Goal: Task Accomplishment & Management: Use online tool/utility

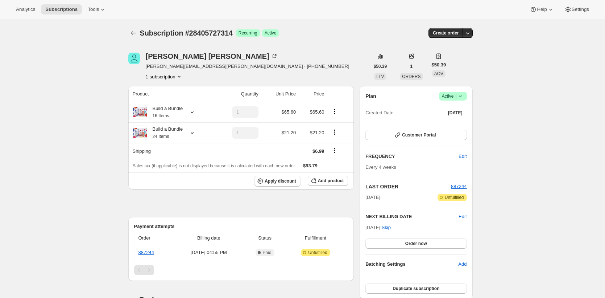
click at [336, 49] on div "[PERSON_NAME] [PERSON_NAME][EMAIL_ADDRESS][PERSON_NAME][DOMAIN_NAME] · [PHONE_N…" at bounding box center [297, 258] width 350 height 435
click at [180, 108] on div "Build a Bundle 16 Items" at bounding box center [165, 112] width 36 height 14
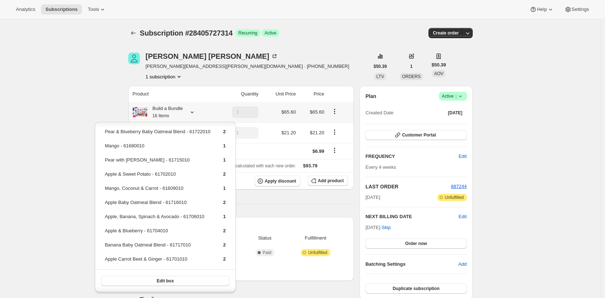
scroll to position [11, 0]
click at [76, 89] on div "Subscription #28405727314. This page is ready Subscription #28405727314 Success…" at bounding box center [300, 258] width 601 height 478
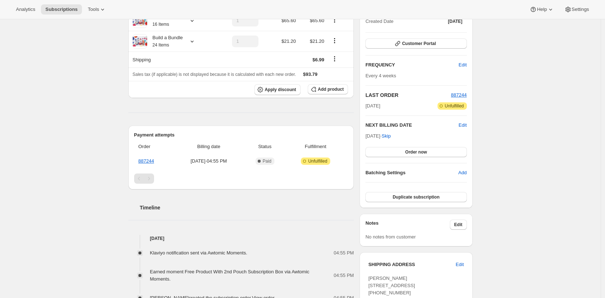
scroll to position [88, 0]
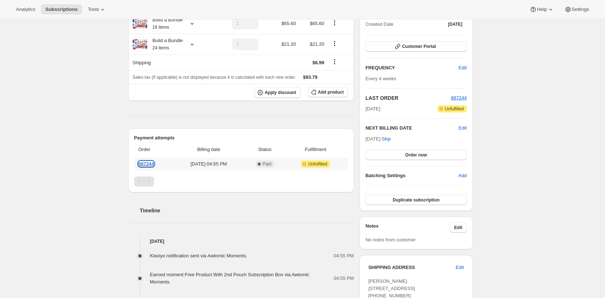
click at [151, 164] on link "887244" at bounding box center [146, 163] width 16 height 5
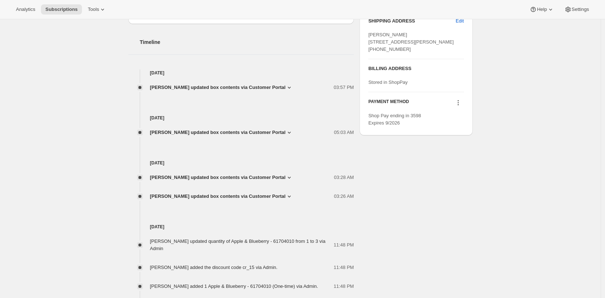
scroll to position [333, 0]
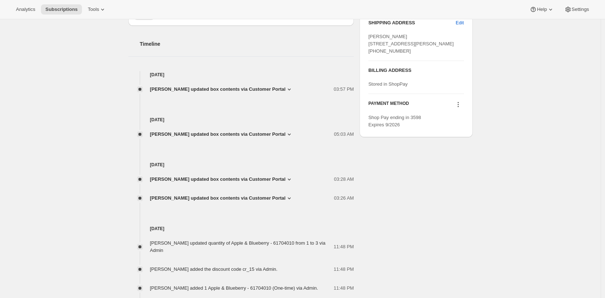
click at [290, 91] on icon at bounding box center [289, 89] width 7 height 7
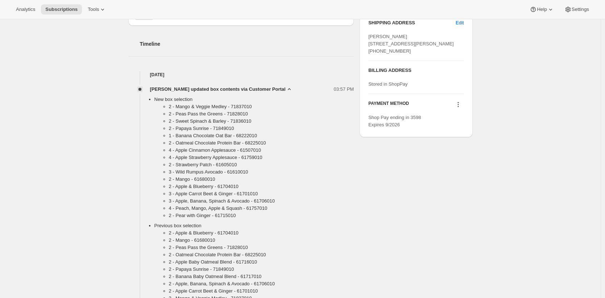
click at [290, 91] on icon at bounding box center [289, 89] width 7 height 7
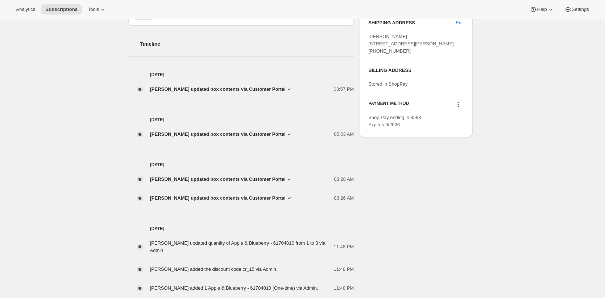
click at [290, 135] on icon at bounding box center [289, 133] width 7 height 7
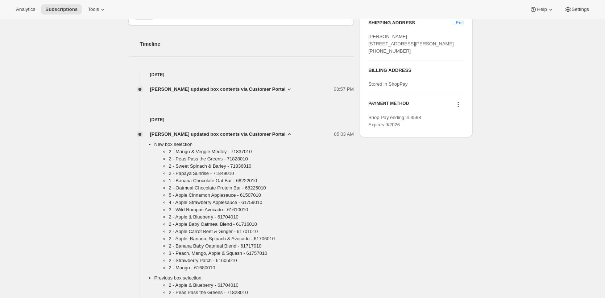
click at [290, 135] on icon at bounding box center [289, 134] width 3 height 2
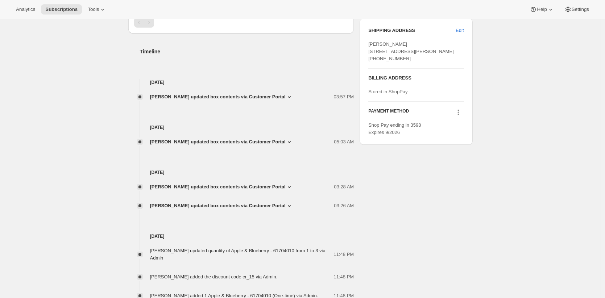
scroll to position [0, 0]
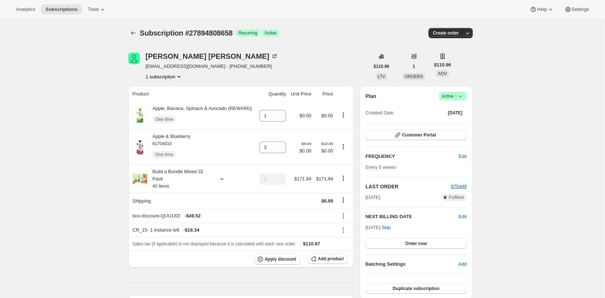
click at [71, 9] on span "Subscriptions" at bounding box center [61, 10] width 32 height 6
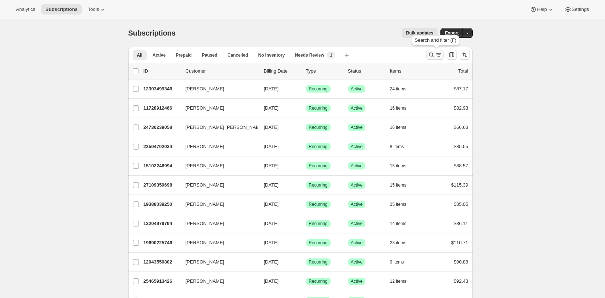
click at [441, 54] on icon "Search and filter results" at bounding box center [438, 54] width 7 height 7
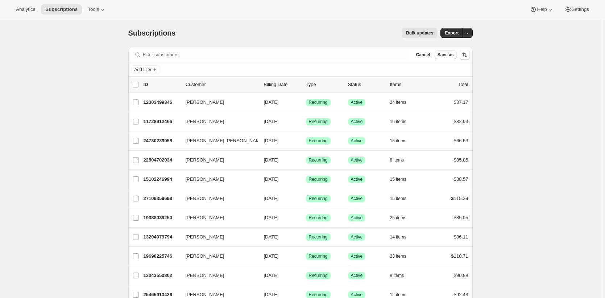
click at [158, 68] on icon "Add filter" at bounding box center [155, 70] width 6 height 6
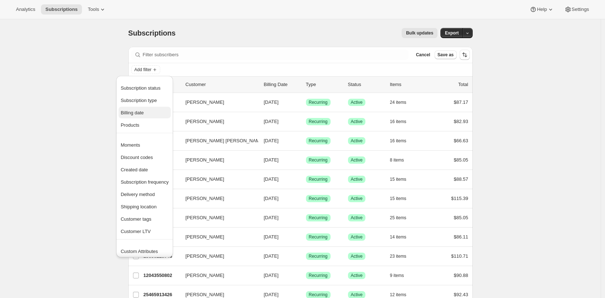
click at [167, 112] on span "Billing date" at bounding box center [145, 112] width 48 height 7
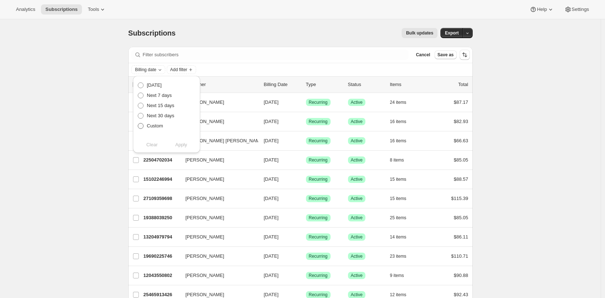
click at [163, 126] on div "Custom" at bounding box center [166, 126] width 58 height 10
click at [162, 127] on span "Custom" at bounding box center [155, 125] width 16 height 5
click at [138, 123] on input "Custom" at bounding box center [138, 123] width 0 height 0
radio input "true"
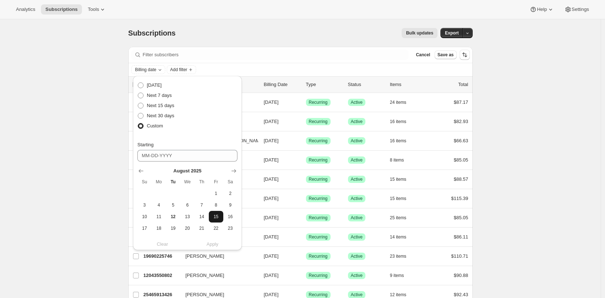
click at [215, 215] on span "15" at bounding box center [216, 216] width 8 height 6
type input "08-15-2025"
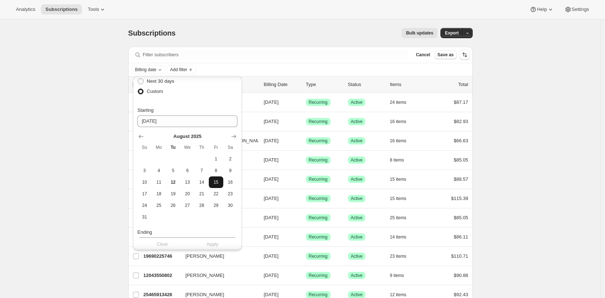
scroll to position [119, 0]
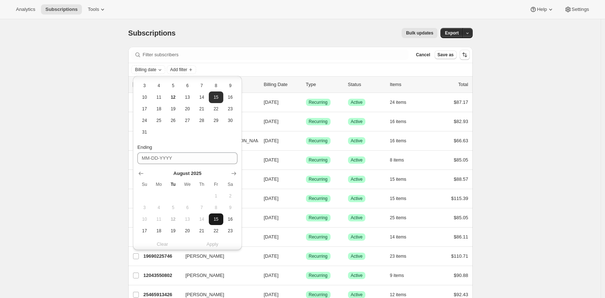
click at [218, 219] on span "15" at bounding box center [216, 219] width 8 height 6
type input "08-15-2025"
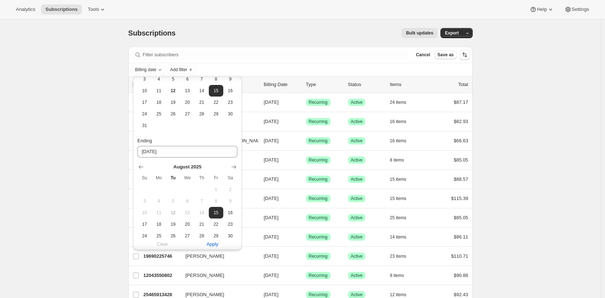
scroll to position [157, 0]
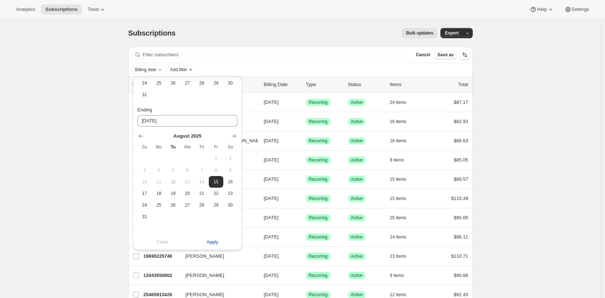
click at [217, 243] on span "Apply" at bounding box center [213, 241] width 12 height 7
click at [215, 242] on span "Apply" at bounding box center [213, 241] width 12 height 7
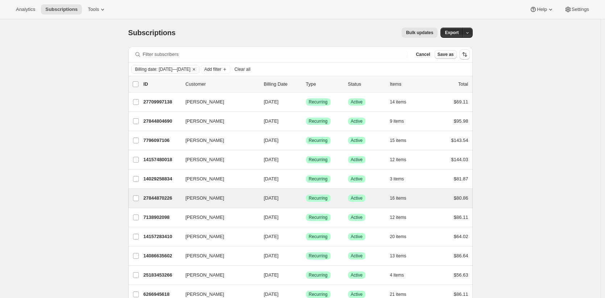
scroll to position [801, 0]
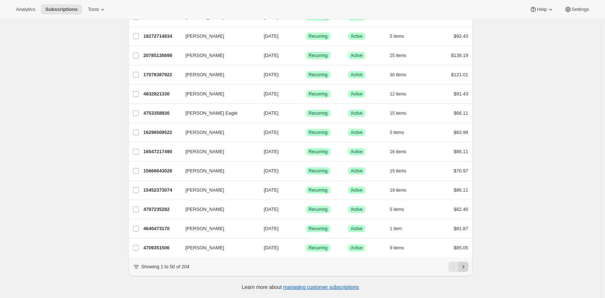
click at [467, 267] on icon "Next" at bounding box center [463, 266] width 7 height 7
click at [457, 269] on icon "Previous" at bounding box center [453, 266] width 7 height 7
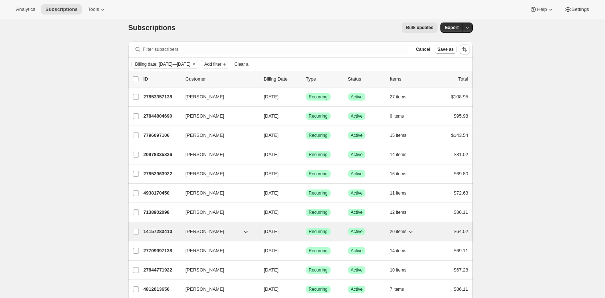
scroll to position [0, 0]
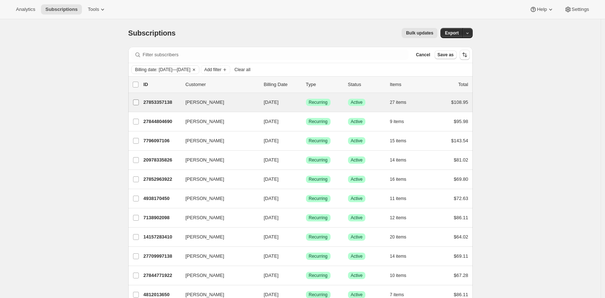
click at [136, 103] on input "Jinnathip Phuprasert" at bounding box center [136, 102] width 6 height 6
checkbox input "true"
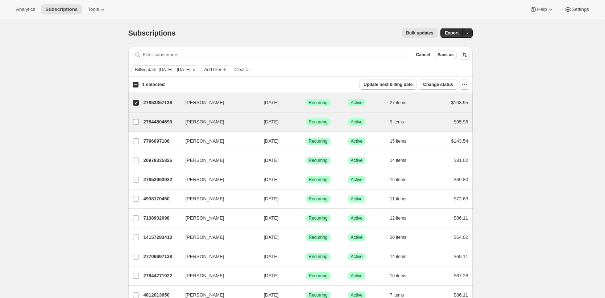
drag, startPoint x: 137, startPoint y: 122, endPoint x: 137, endPoint y: 126, distance: 4.4
click at [137, 122] on input "Alyssa Bell" at bounding box center [136, 122] width 6 height 6
checkbox input "true"
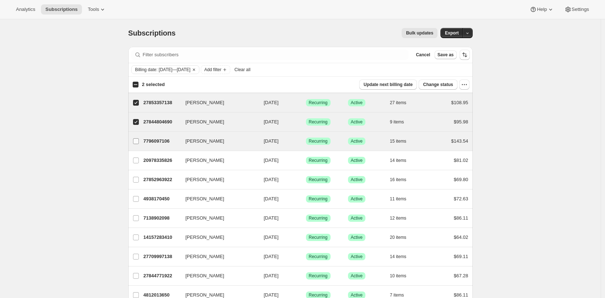
click at [138, 141] on input "jenny romines" at bounding box center [136, 141] width 6 height 6
checkbox input "true"
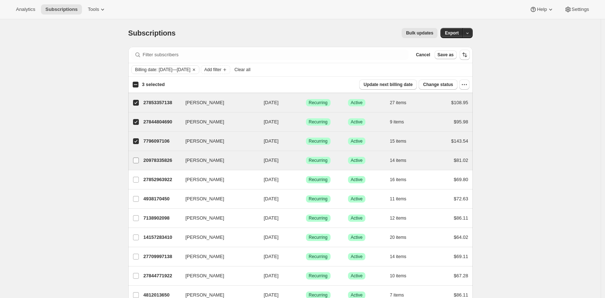
click at [137, 161] on input "Nicole Cianciotta" at bounding box center [136, 160] width 6 height 6
checkbox input "true"
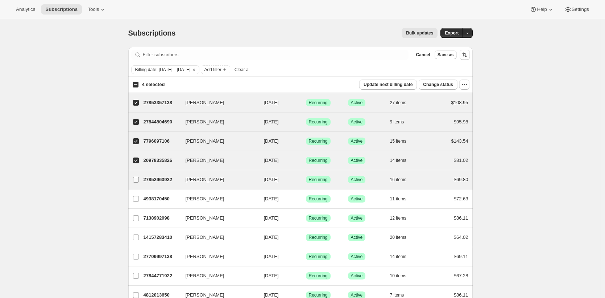
click at [139, 180] on span at bounding box center [136, 179] width 7 height 7
click at [139, 180] on input "Paola Soto" at bounding box center [136, 179] width 6 height 6
checkbox input "true"
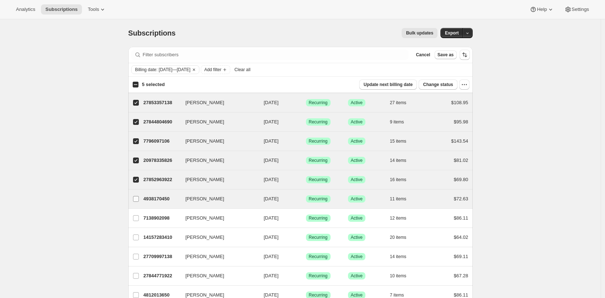
click at [138, 199] on input "Caitlin Pennington" at bounding box center [136, 199] width 6 height 6
checkbox input "true"
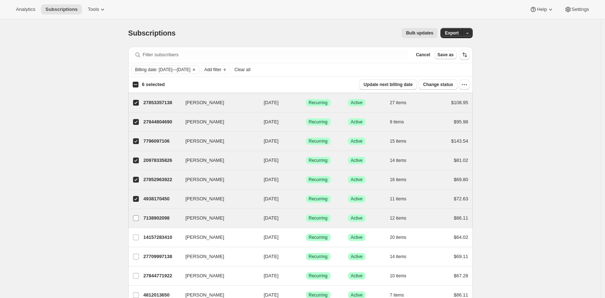
click at [137, 220] on input "Valerie Yanus" at bounding box center [136, 218] width 6 height 6
checkbox input "true"
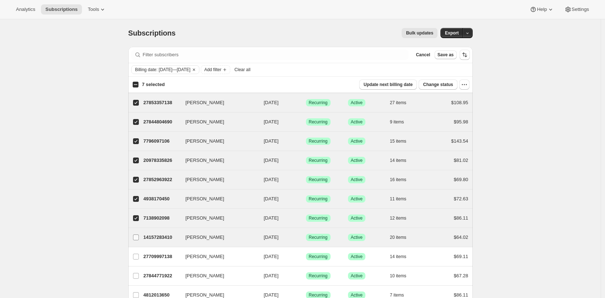
click at [137, 238] on input "Brian Sullivan" at bounding box center [136, 237] width 6 height 6
checkbox input "true"
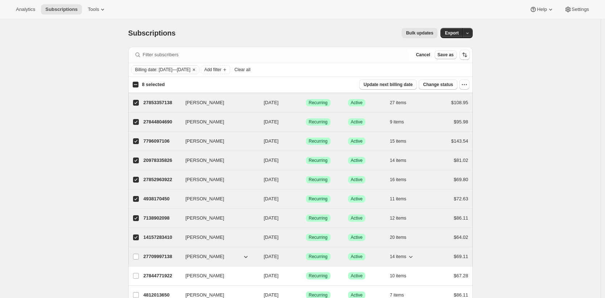
drag, startPoint x: 136, startPoint y: 257, endPoint x: 145, endPoint y: 253, distance: 10.4
click at [136, 258] on input "Audra Grice" at bounding box center [136, 256] width 6 height 6
checkbox input "true"
click at [464, 83] on icon "button" at bounding box center [464, 84] width 7 height 7
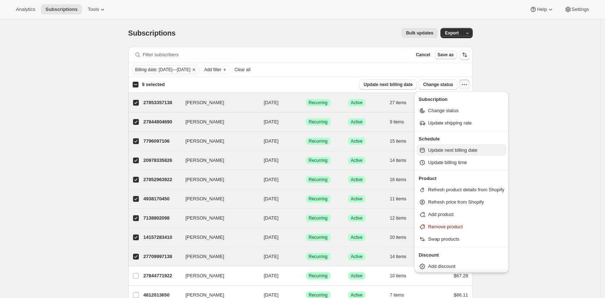
scroll to position [1, 0]
drag, startPoint x: 466, startPoint y: 201, endPoint x: 468, endPoint y: 186, distance: 15.3
click at [468, 186] on ul "Refresh product details from Shopify Refresh price from Shopify Add product Rem…" at bounding box center [461, 212] width 90 height 61
click at [468, 186] on span "Refresh product details from Shopify" at bounding box center [466, 188] width 76 height 5
select select "12"
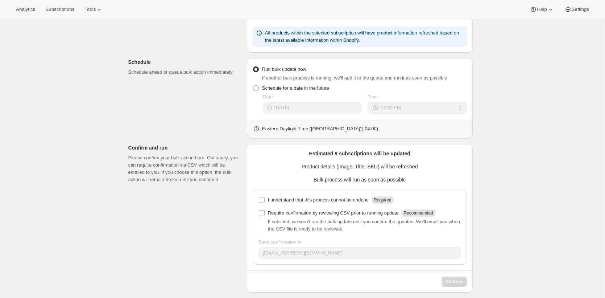
scroll to position [190, 0]
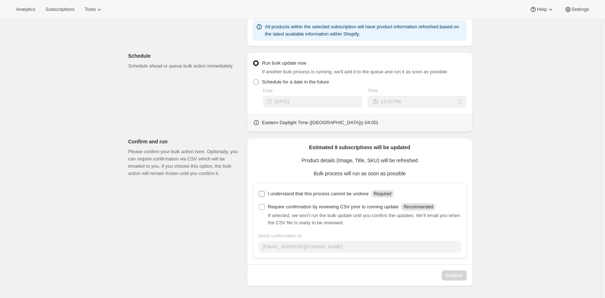
click at [361, 194] on p "I understand that this process cannot be undone" at bounding box center [318, 193] width 101 height 7
click at [265, 194] on input "I understand that this process cannot be undone Required" at bounding box center [262, 194] width 6 height 6
checkbox input "true"
click at [448, 273] on span "Confirm" at bounding box center [454, 275] width 17 height 6
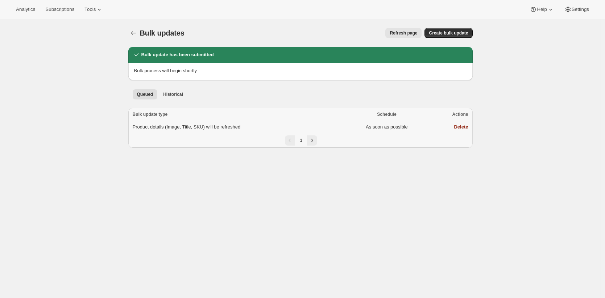
click at [180, 129] on span "Product details (Image, Title, SKU) will be refreshed" at bounding box center [187, 126] width 108 height 5
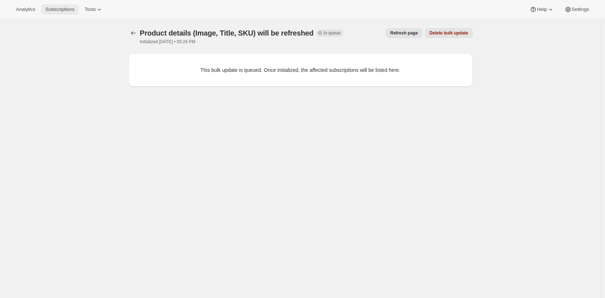
click at [71, 13] on button "Subscriptions" at bounding box center [60, 9] width 38 height 10
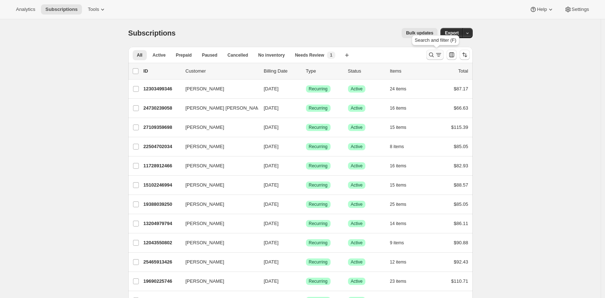
click at [442, 55] on icon "Search and filter results" at bounding box center [438, 54] width 7 height 7
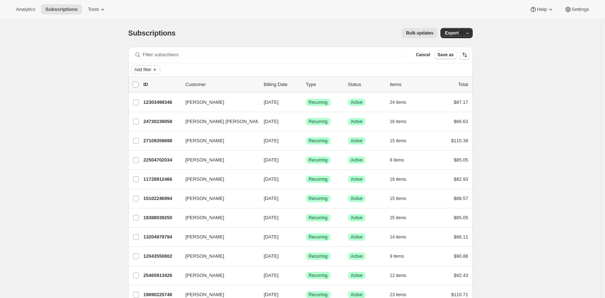
click at [158, 71] on icon "Add filter" at bounding box center [155, 70] width 6 height 6
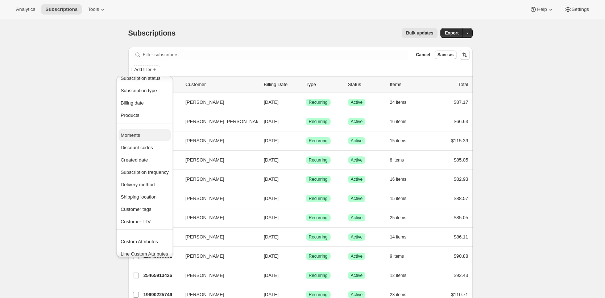
scroll to position [14, 0]
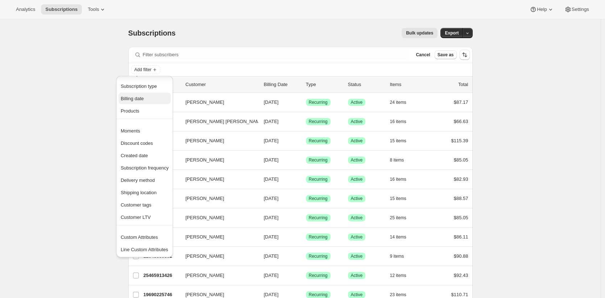
click at [152, 101] on span "Billing date" at bounding box center [145, 98] width 48 height 7
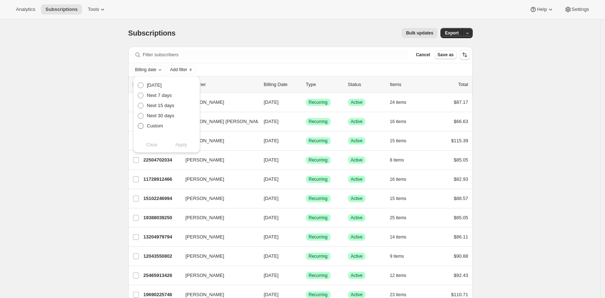
click at [161, 125] on span "Custom" at bounding box center [155, 125] width 16 height 5
click at [138, 123] on input "Custom" at bounding box center [138, 123] width 0 height 0
radio input "true"
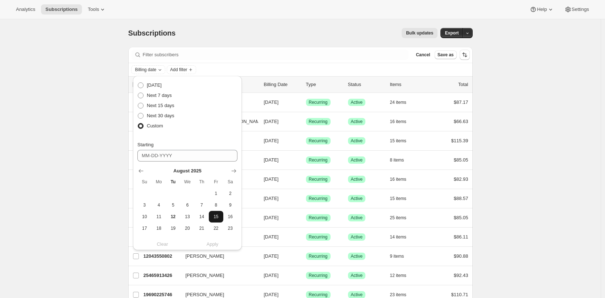
click at [216, 213] on span "15" at bounding box center [216, 216] width 8 height 6
type input "08-15-2025"
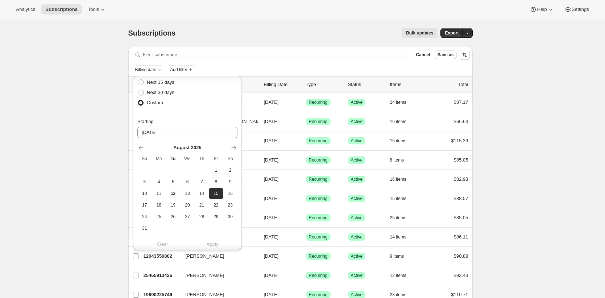
scroll to position [119, 0]
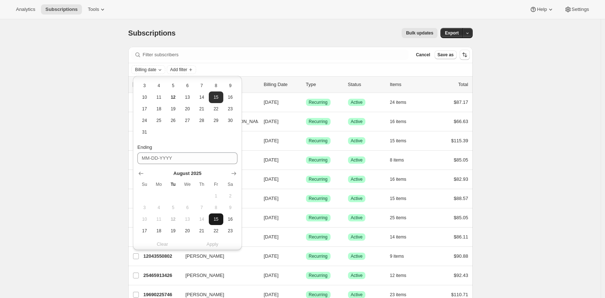
click at [216, 217] on span "15" at bounding box center [216, 219] width 8 height 6
type input "08-15-2025"
click at [217, 246] on span "Apply" at bounding box center [213, 243] width 12 height 7
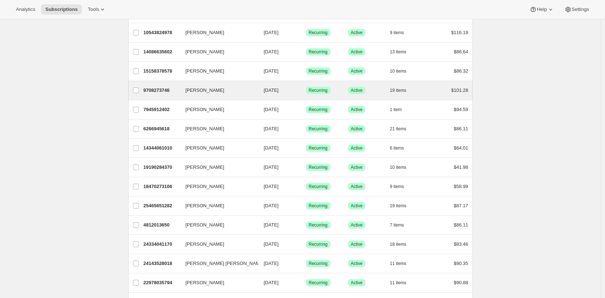
scroll to position [0, 0]
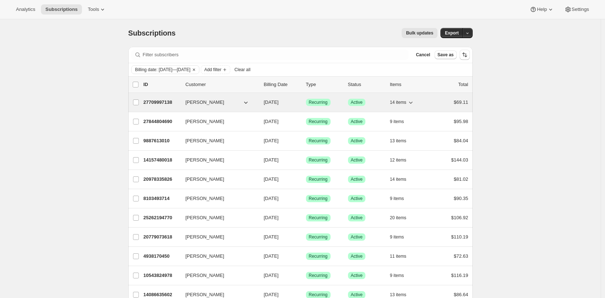
click at [163, 101] on p "27709997138" at bounding box center [162, 102] width 36 height 7
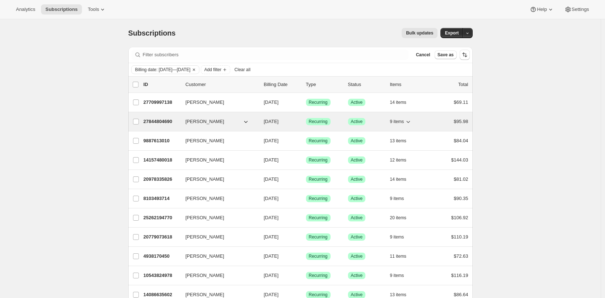
click at [163, 122] on p "27844804690" at bounding box center [162, 121] width 36 height 7
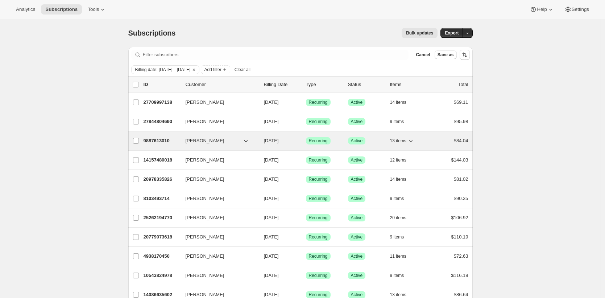
click at [168, 140] on p "9887613010" at bounding box center [162, 140] width 36 height 7
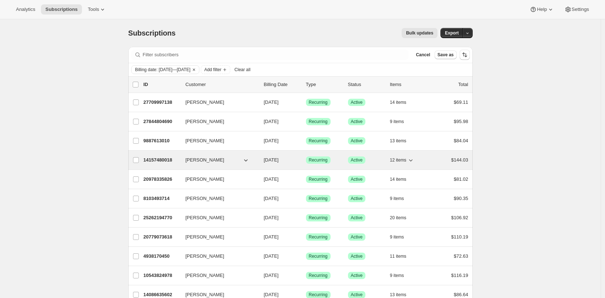
click at [167, 160] on p "14157480018" at bounding box center [162, 159] width 36 height 7
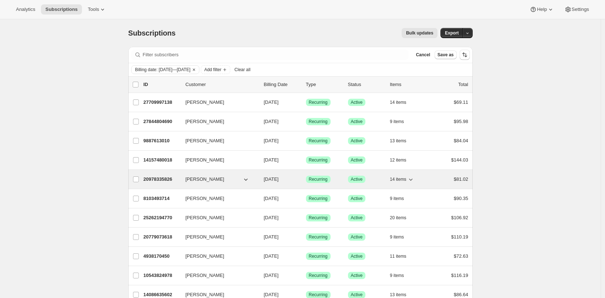
click at [168, 181] on p "20978335826" at bounding box center [162, 178] width 36 height 7
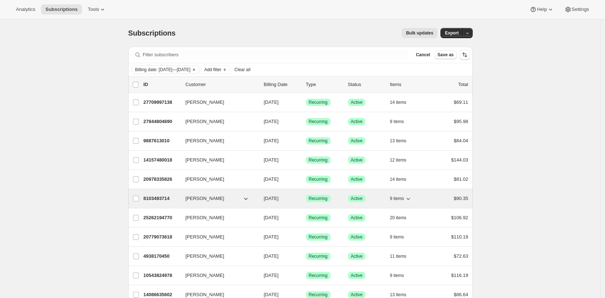
click at [167, 198] on p "8103493714" at bounding box center [162, 198] width 36 height 7
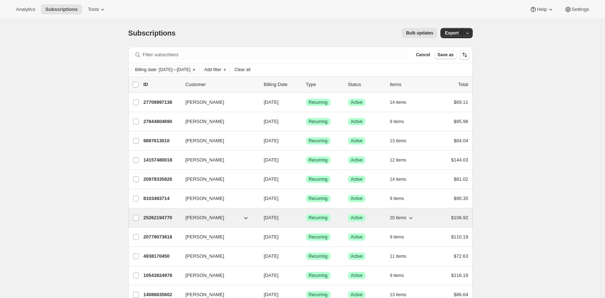
click at [163, 212] on div "25262194770 Alisha Hunnicutt 08/15/2025 Success Recurring Success Active 20 ite…" at bounding box center [306, 217] width 325 height 10
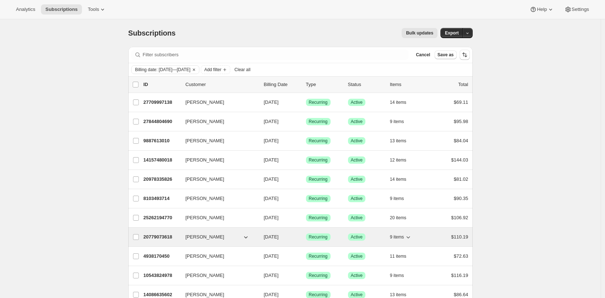
click at [165, 238] on p "20779073618" at bounding box center [162, 236] width 36 height 7
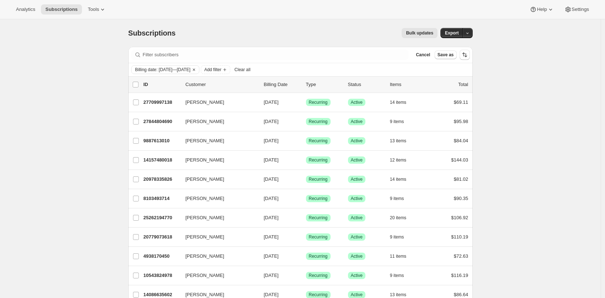
click at [430, 35] on span "Bulk updates" at bounding box center [419, 33] width 27 height 6
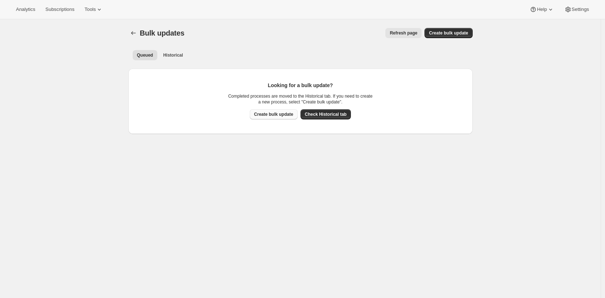
click at [275, 118] on button "Create bulk update" at bounding box center [274, 114] width 48 height 10
select select "12"
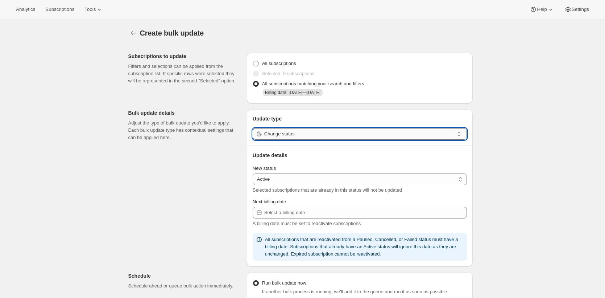
click at [334, 134] on input "Change status" at bounding box center [359, 134] width 190 height 12
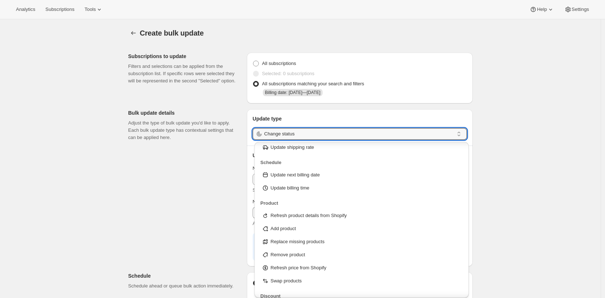
scroll to position [43, 0]
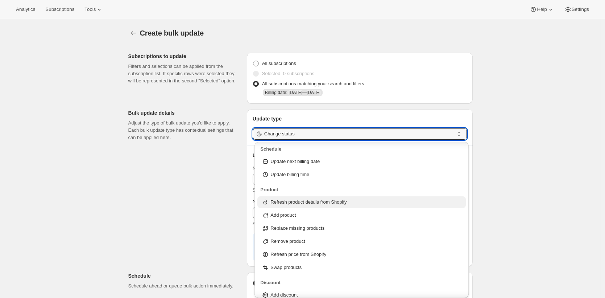
click at [323, 202] on p "Refresh product details from Shopify" at bounding box center [308, 201] width 76 height 7
type input "Refresh product details from Shopify"
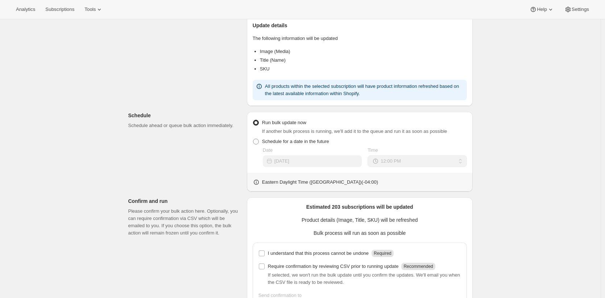
scroll to position [190, 0]
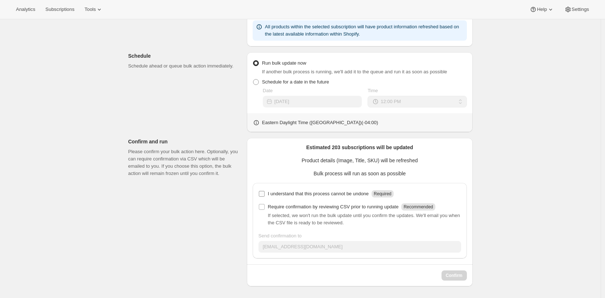
click at [319, 192] on p "I understand that this process cannot be undone" at bounding box center [318, 193] width 101 height 7
click at [265, 192] on input "I understand that this process cannot be undone Required" at bounding box center [262, 194] width 6 height 6
checkbox input "true"
click at [457, 270] on button "Confirm" at bounding box center [453, 275] width 25 height 10
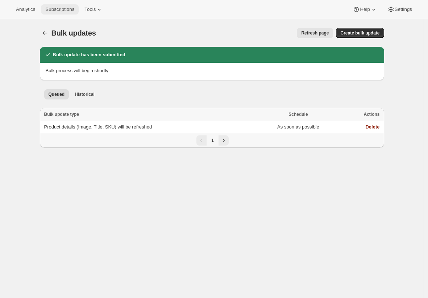
click at [71, 10] on span "Subscriptions" at bounding box center [59, 10] width 29 height 6
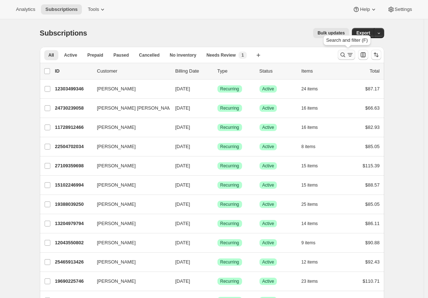
click at [351, 55] on icon "Search and filter results" at bounding box center [349, 54] width 7 height 7
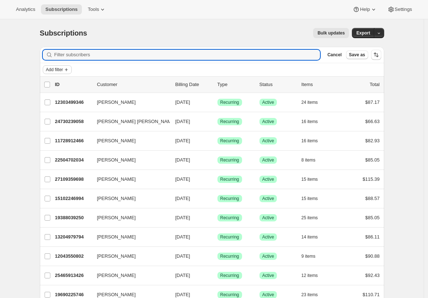
click at [63, 70] on span "Add filter" at bounding box center [54, 70] width 17 height 6
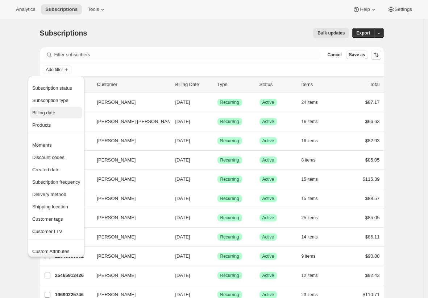
click at [63, 109] on span "Billing date" at bounding box center [56, 112] width 48 height 7
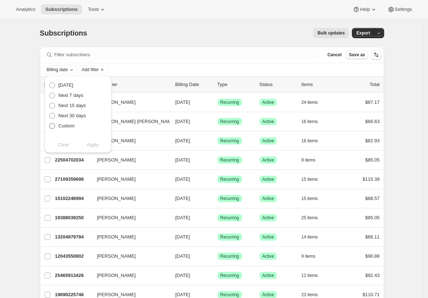
click at [71, 125] on span "Custom" at bounding box center [66, 125] width 16 height 5
click at [50, 123] on input "Custom" at bounding box center [49, 123] width 0 height 0
radio input "true"
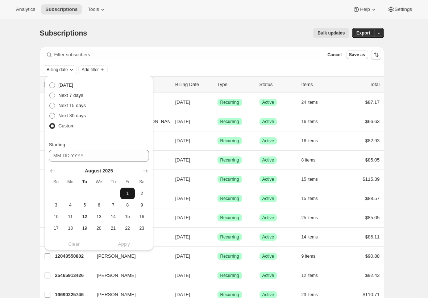
click at [128, 192] on span "1" at bounding box center [127, 193] width 8 height 6
type input "08-01-2025"
drag, startPoint x: 112, startPoint y: 216, endPoint x: 132, endPoint y: 191, distance: 32.0
click at [132, 191] on tbody "1 2 3 4 5 6 7 8 9 10 11 12 13 14 15 16 17 18 19 20 21 22 23 24 25 26 27 28 29 3…" at bounding box center [99, 222] width 100 height 70
click at [128, 195] on span "1" at bounding box center [127, 193] width 8 height 6
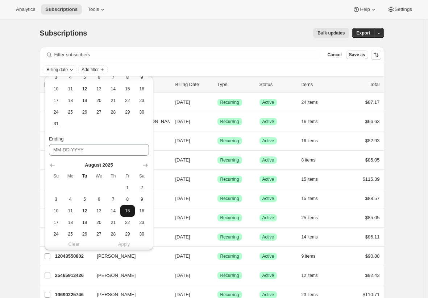
scroll to position [132, 0]
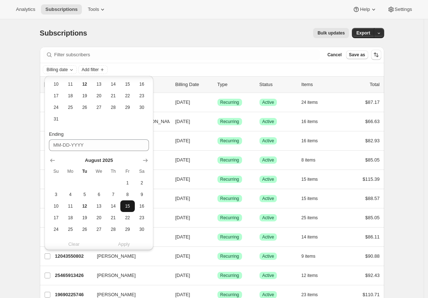
click at [132, 208] on button "15" at bounding box center [127, 206] width 14 height 12
click at [115, 205] on span "14" at bounding box center [113, 206] width 8 height 6
type input "08-14-2025"
click at [127, 242] on span "Apply" at bounding box center [124, 243] width 12 height 7
click at [129, 242] on span "Apply" at bounding box center [124, 243] width 12 height 7
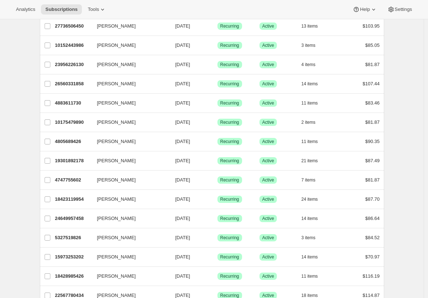
scroll to position [0, 0]
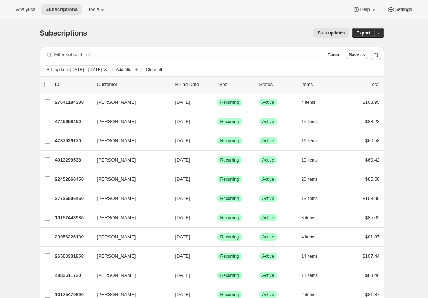
click at [335, 33] on span "Bulk updates" at bounding box center [330, 33] width 27 height 6
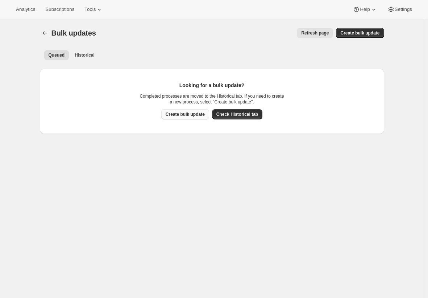
click at [189, 111] on button "Create bulk update" at bounding box center [185, 114] width 48 height 10
select select "12"
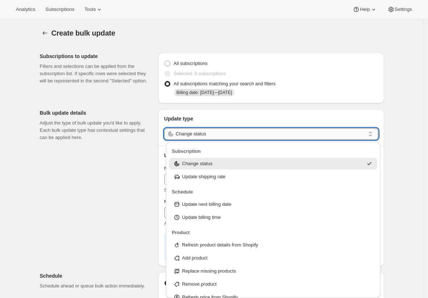
click at [209, 135] on input "Change status" at bounding box center [271, 134] width 190 height 12
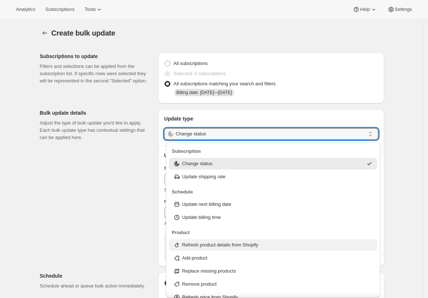
click at [238, 246] on p "Refresh product details from Shopify" at bounding box center [220, 244] width 76 height 7
type input "Refresh product details from Shopify"
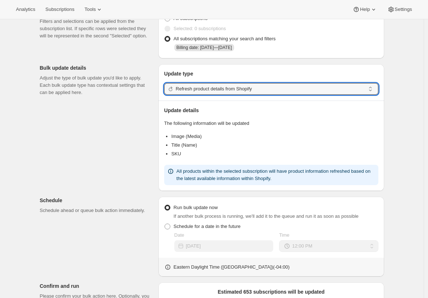
scroll to position [190, 0]
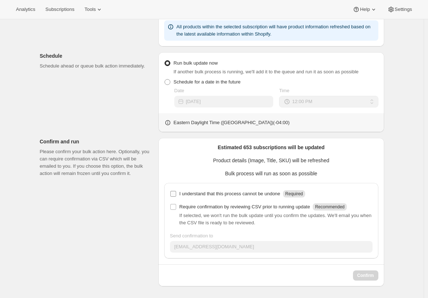
click at [205, 193] on p "I understand that this process cannot be undone" at bounding box center [229, 193] width 101 height 7
click at [176, 193] on input "I understand that this process cannot be undone Required" at bounding box center [173, 194] width 6 height 6
checkbox input "true"
click at [374, 276] on span "Confirm" at bounding box center [365, 275] width 17 height 6
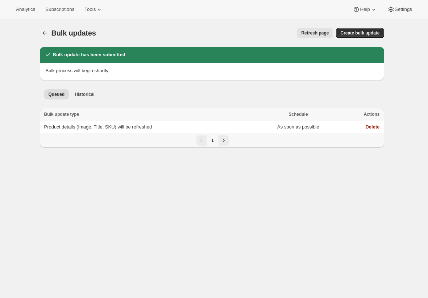
click at [88, 121] on td "Product details (Image, Title, SKU) will be refreshed" at bounding box center [147, 127] width 215 height 12
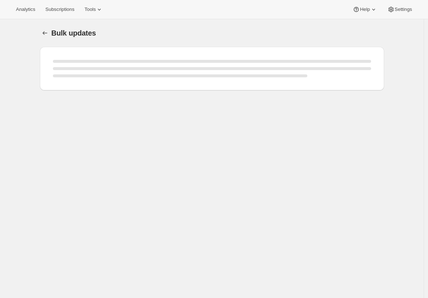
click at [88, 126] on div "Bulk updates. This page is ready Bulk updates" at bounding box center [212, 168] width 424 height 298
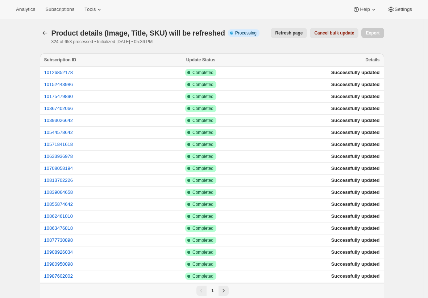
click at [293, 31] on span "Refresh page" at bounding box center [289, 33] width 28 height 6
click at [59, 11] on span "Subscriptions" at bounding box center [59, 10] width 29 height 6
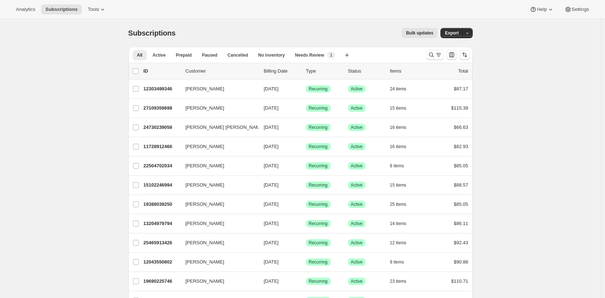
click at [425, 34] on span "Bulk updates" at bounding box center [419, 33] width 27 height 6
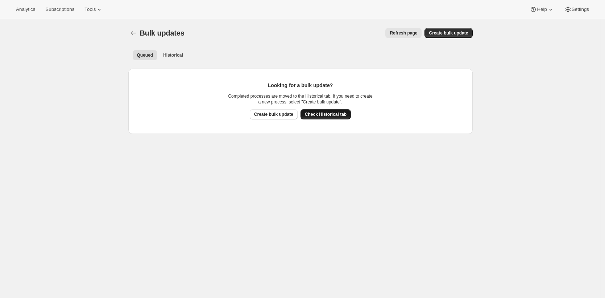
click at [330, 115] on span "Check Historical tab" at bounding box center [326, 114] width 42 height 6
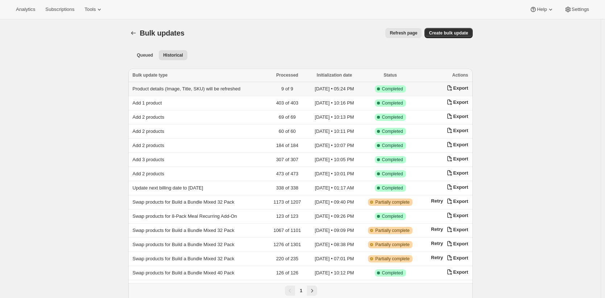
click at [223, 89] on span "Product details (Image, Title, SKU) will be refreshed" at bounding box center [187, 88] width 108 height 5
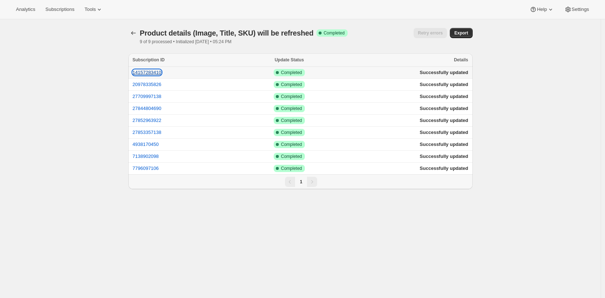
click at [158, 72] on button "14157283410" at bounding box center [147, 72] width 29 height 5
click at [152, 142] on button "4938170450" at bounding box center [146, 143] width 26 height 5
click at [133, 31] on icon "button" at bounding box center [133, 32] width 7 height 7
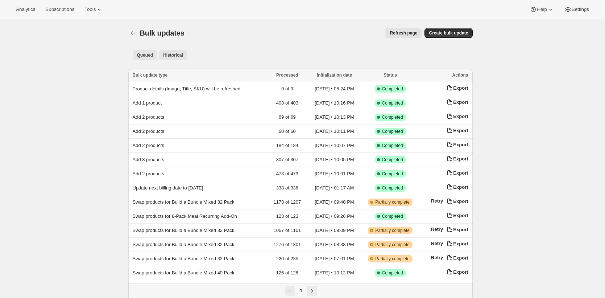
click at [150, 54] on span "Queued" at bounding box center [145, 55] width 16 height 6
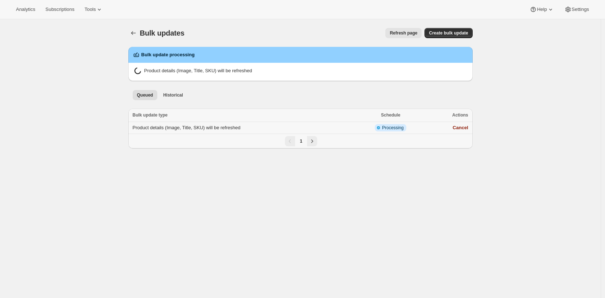
click at [192, 125] on span "Product details (Image, Title, SKU) will be refreshed" at bounding box center [187, 127] width 108 height 5
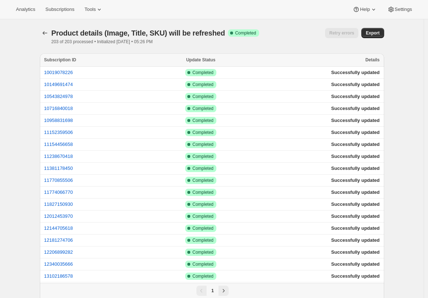
drag, startPoint x: 263, startPoint y: 36, endPoint x: 225, endPoint y: 35, distance: 38.1
click at [263, 36] on div "Product details (Image, Title, SKU) will be refreshed Success Complete Complete…" at bounding box center [212, 36] width 344 height 17
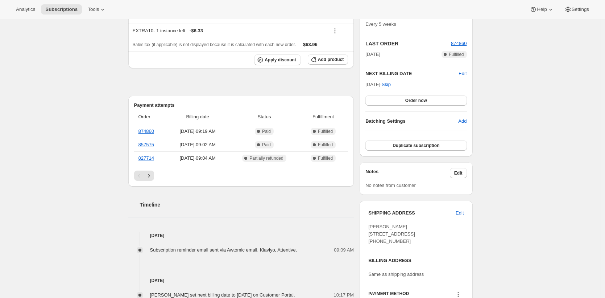
scroll to position [144, 0]
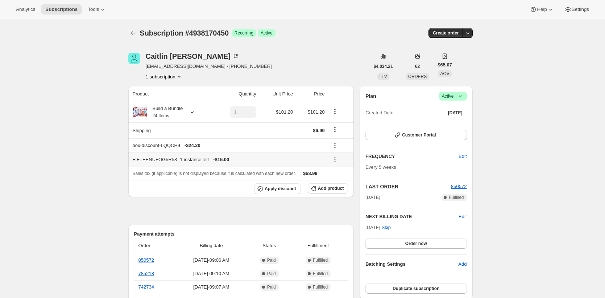
click at [150, 155] on th "FIFTEENUFOG5R58 - 1 instance left - $15.00" at bounding box center [227, 159] width 199 height 14
click at [149, 158] on div "FIFTEENUFOG5R58 - 1 instance left - $15.00" at bounding box center [229, 159] width 192 height 7
copy div "FIFTEENUFOG5R58"
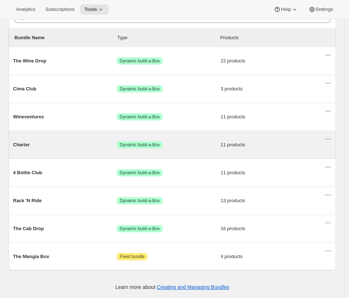
scroll to position [80, 0]
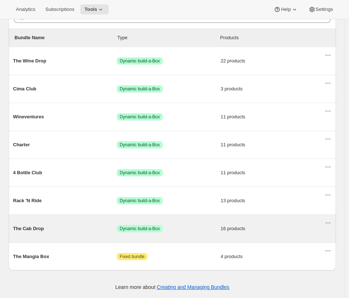
click at [72, 227] on span "The Cab Drop" at bounding box center [65, 228] width 104 height 7
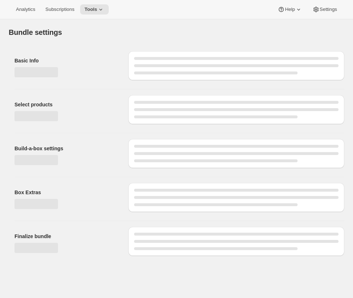
type input "The Cab Drop"
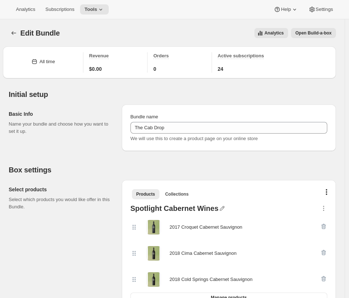
click at [328, 34] on span "Open Build-a-box" at bounding box center [313, 33] width 36 height 6
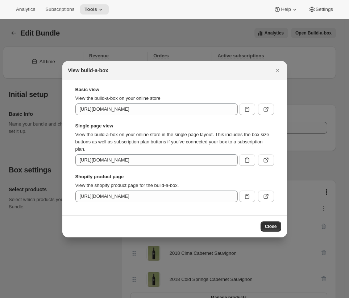
drag, startPoint x: 128, startPoint y: 129, endPoint x: 79, endPoint y: 129, distance: 49.3
click at [78, 129] on div "Single page view View the build-a-box on your online store in the single page l…" at bounding box center [174, 143] width 199 height 43
drag, startPoint x: 80, startPoint y: 128, endPoint x: 121, endPoint y: 127, distance: 41.0
click at [120, 127] on strong "Single page view" at bounding box center [174, 125] width 199 height 7
click at [270, 162] on button ":r3o:" at bounding box center [266, 160] width 16 height 12
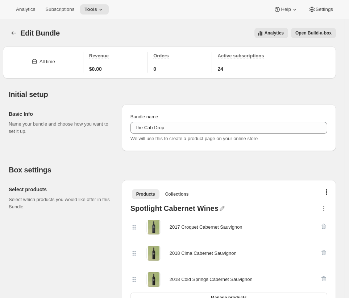
click at [321, 36] on span "Open Build-a-box" at bounding box center [313, 33] width 36 height 6
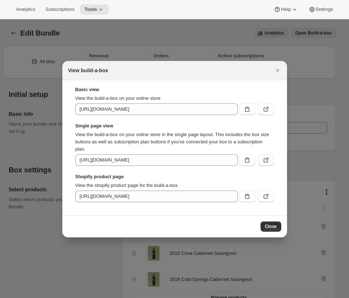
click at [269, 160] on icon ":r3o:" at bounding box center [265, 159] width 7 height 7
click at [165, 55] on div at bounding box center [174, 149] width 349 height 298
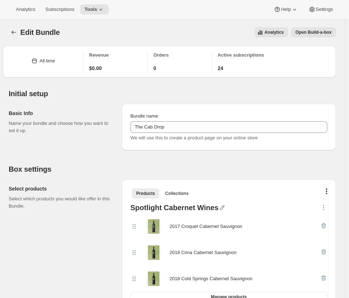
scroll to position [975, 0]
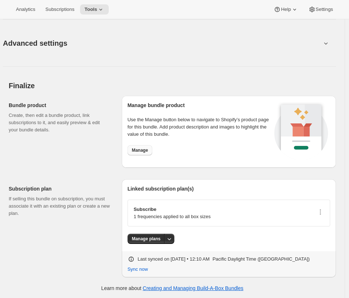
click at [147, 150] on span "Manage" at bounding box center [140, 150] width 16 height 6
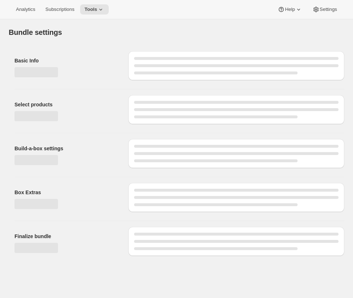
type input "The Wine Drop"
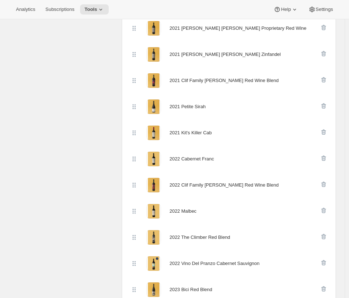
scroll to position [1115, 0]
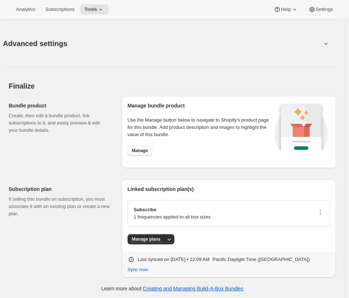
click at [145, 151] on span "Manage" at bounding box center [140, 150] width 16 height 6
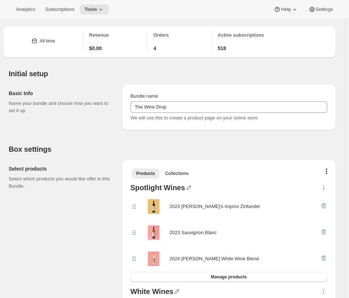
scroll to position [0, 0]
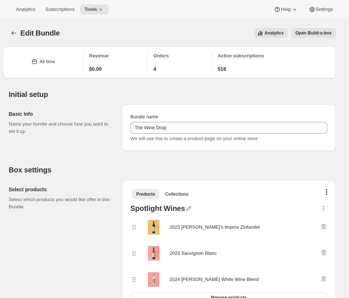
click at [303, 33] on span "Open Build-a-box" at bounding box center [313, 33] width 36 height 6
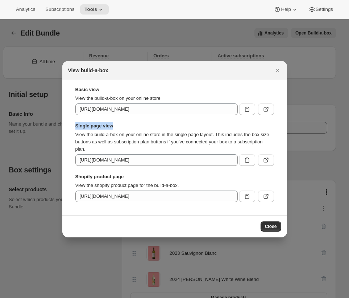
drag, startPoint x: 114, startPoint y: 126, endPoint x: 68, endPoint y: 124, distance: 46.1
click at [68, 124] on div "Basic view View the build-a-box on your online store [URL][DOMAIN_NAME] Single …" at bounding box center [174, 147] width 213 height 123
click at [266, 161] on icon ":r2s:" at bounding box center [265, 159] width 7 height 7
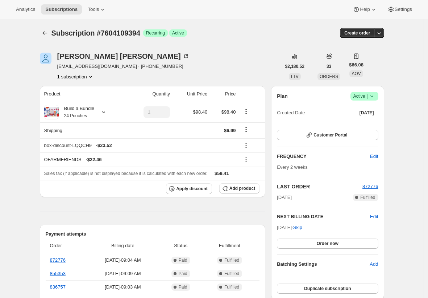
click at [241, 63] on div "[PERSON_NAME] [EMAIL_ADDRESS][DOMAIN_NAME] · [PHONE_NUMBER] 1 subscription" at bounding box center [160, 67] width 241 height 28
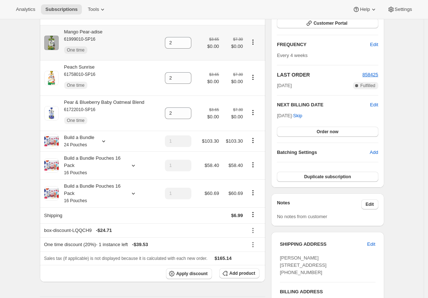
scroll to position [186, 0]
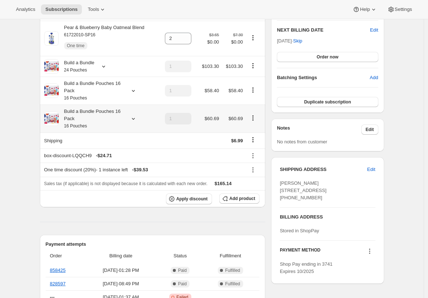
click at [108, 117] on div "Build a Bundle Pouches 16 Pack 16 Pouches" at bounding box center [91, 119] width 65 height 22
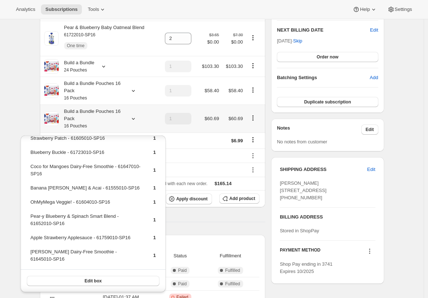
scroll to position [0, 0]
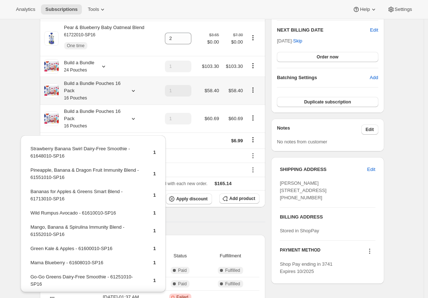
click at [109, 96] on div "Build a Bundle Pouches 16 Pack 16 Pouches" at bounding box center [91, 91] width 65 height 22
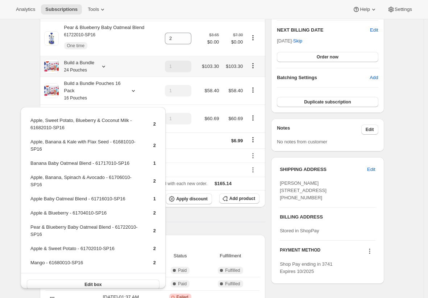
click at [107, 69] on icon at bounding box center [103, 66] width 7 height 7
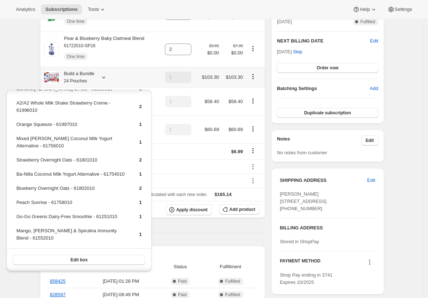
scroll to position [192, 0]
click at [416, 173] on div "Subscription #15612837970. This page is ready Subscription #15612837970 Success…" at bounding box center [212, 239] width 424 height 790
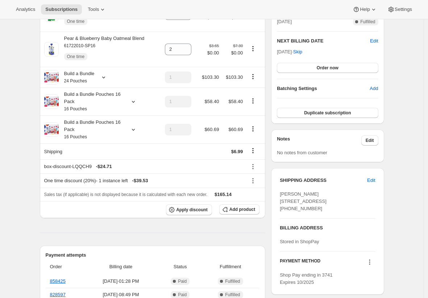
click at [35, 176] on div "Subscription #15612837970. This page is ready Subscription #15612837970 Success…" at bounding box center [212, 239] width 362 height 790
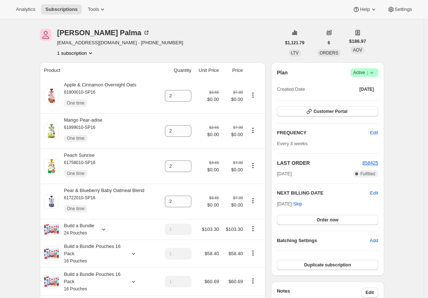
scroll to position [0, 0]
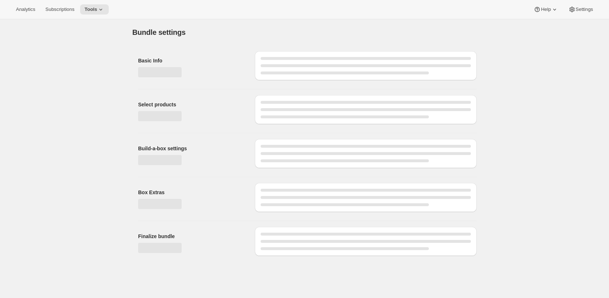
type input "The Cab Drop"
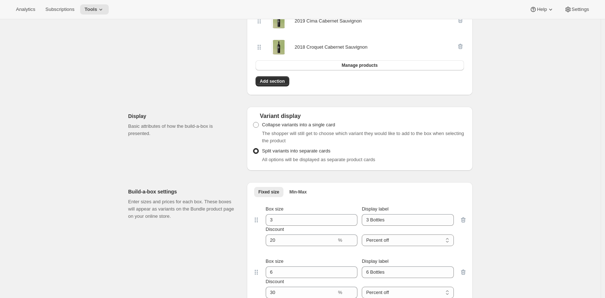
scroll to position [965, 0]
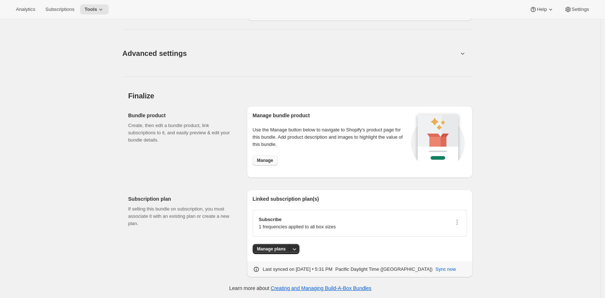
click at [271, 161] on span "Manage" at bounding box center [265, 160] width 16 height 6
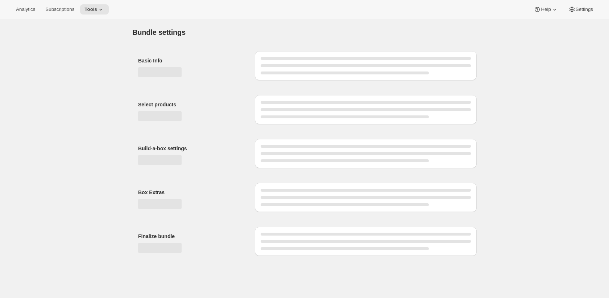
type input "The Wine Drop"
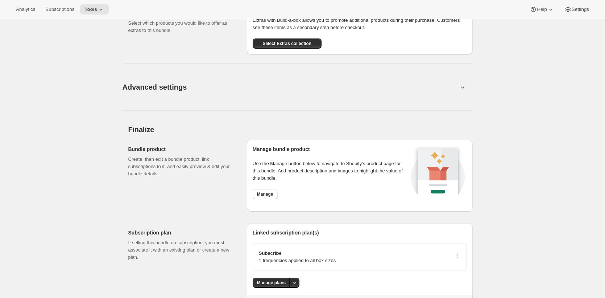
scroll to position [1080, 0]
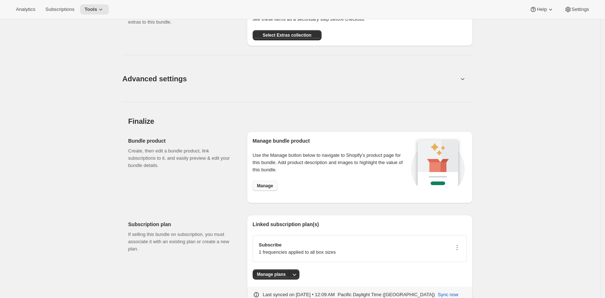
click at [263, 183] on span "Manage" at bounding box center [265, 186] width 16 height 6
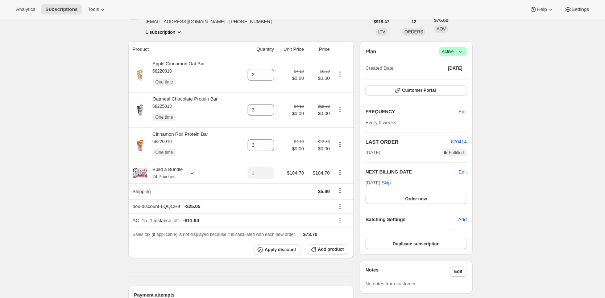
scroll to position [50, 0]
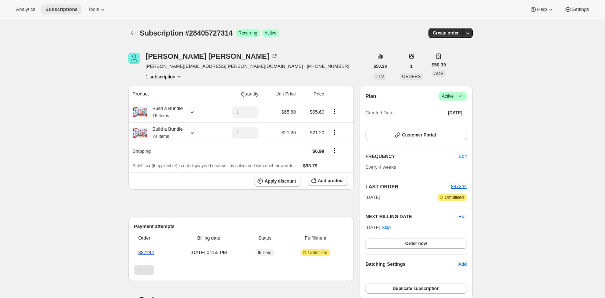
scroll to position [88, 0]
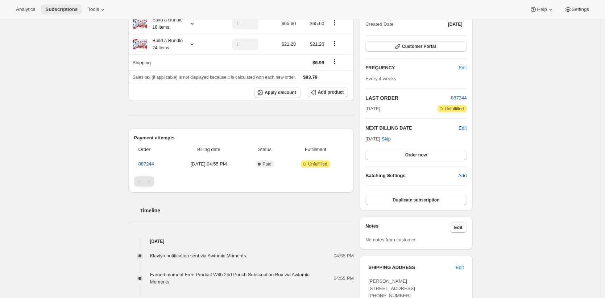
click at [80, 10] on button "Subscriptions" at bounding box center [61, 9] width 41 height 10
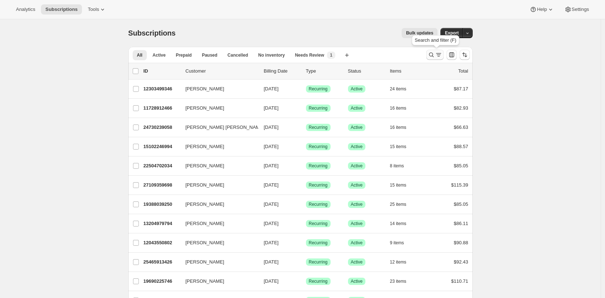
click at [435, 54] on icon "Search and filter results" at bounding box center [431, 54] width 7 height 7
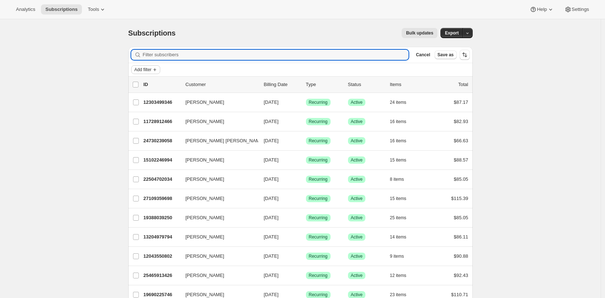
click at [151, 67] on span "Add filter" at bounding box center [142, 70] width 17 height 6
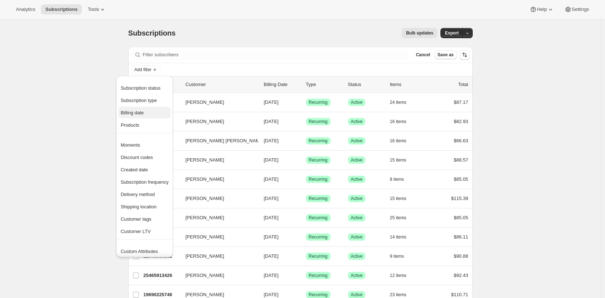
click at [148, 108] on button "Billing date" at bounding box center [145, 113] width 52 height 12
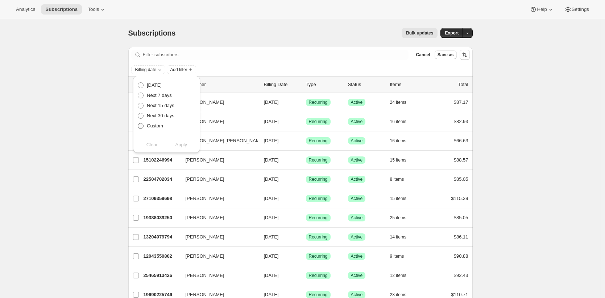
click at [153, 125] on span "Custom" at bounding box center [155, 125] width 16 height 5
click at [138, 123] on input "Custom" at bounding box center [138, 123] width 0 height 0
radio input "true"
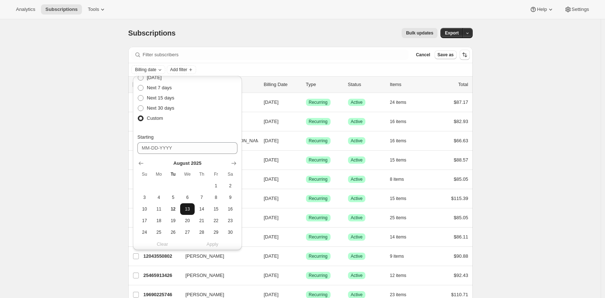
scroll to position [8, 0]
click at [227, 209] on span "16" at bounding box center [230, 208] width 8 height 6
type input "08-16-2025"
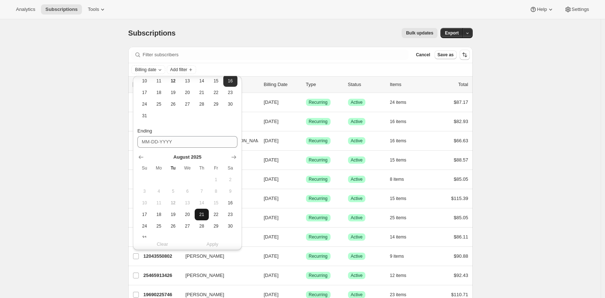
scroll to position [141, 0]
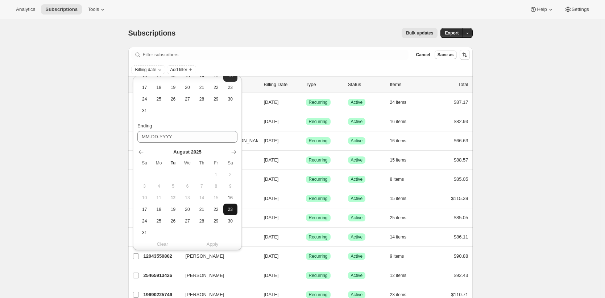
click at [228, 206] on span "23" at bounding box center [230, 209] width 8 height 6
type input "08-23-2025"
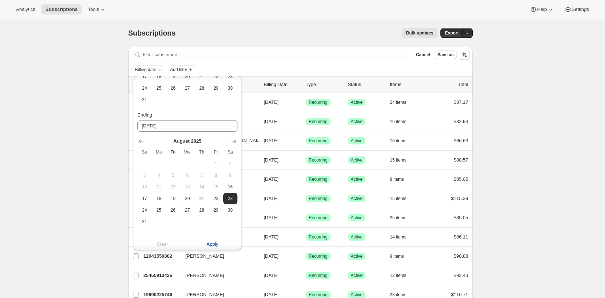
click at [208, 246] on span "Apply" at bounding box center [213, 243] width 12 height 7
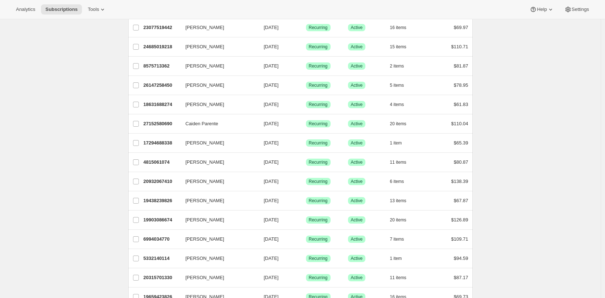
scroll to position [0, 0]
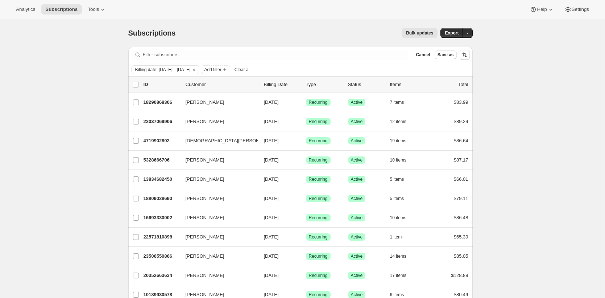
click at [286, 39] on div "Subscriptions. This page is ready Subscriptions Bulk updates More actions Bulk …" at bounding box center [300, 33] width 344 height 28
click at [421, 34] on span "Bulk updates" at bounding box center [419, 33] width 27 height 6
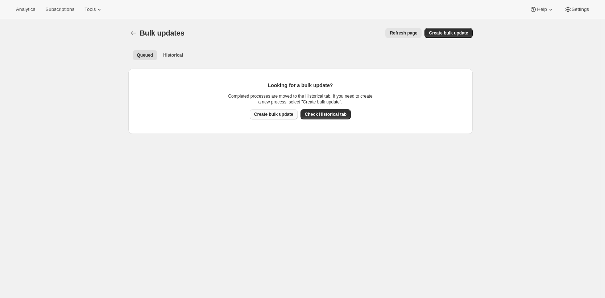
click at [286, 116] on span "Create bulk update" at bounding box center [273, 114] width 39 height 6
select select "12"
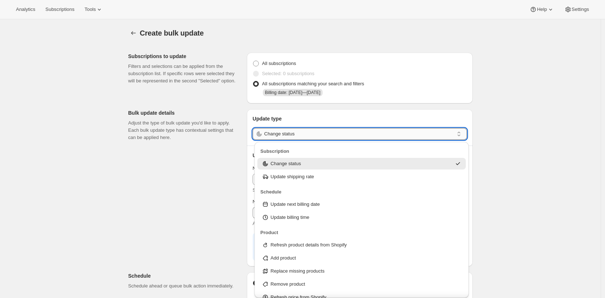
click at [294, 132] on input "Change status" at bounding box center [359, 134] width 190 height 12
click at [341, 244] on p "Refresh product details from Shopify" at bounding box center [308, 244] width 76 height 7
type input "Refresh product details from Shopify"
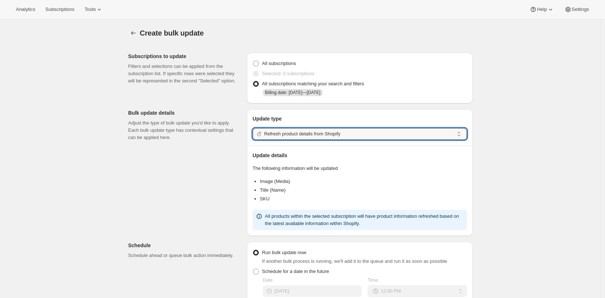
click at [490, 175] on div "Create bulk update. This page is ready Create bulk update Subscriptions to upda…" at bounding box center [300, 253] width 601 height 468
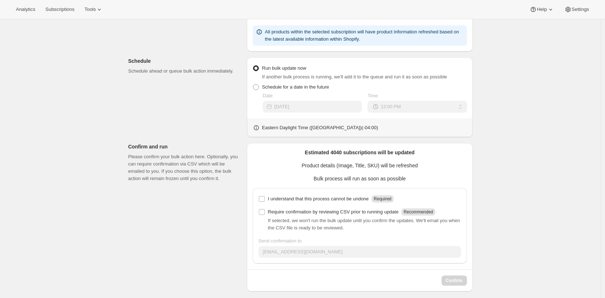
scroll to position [188, 0]
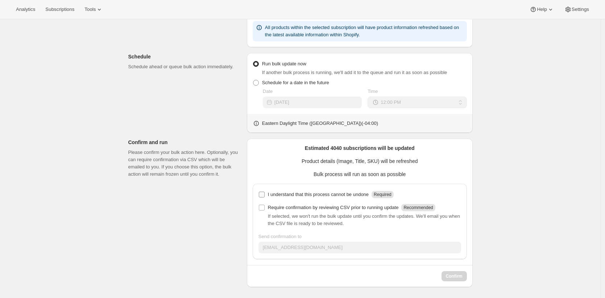
click at [363, 194] on p "I understand that this process cannot be undone" at bounding box center [318, 194] width 101 height 7
click at [265, 194] on input "I understand that this process cannot be undone Required" at bounding box center [262, 194] width 6 height 6
checkbox input "true"
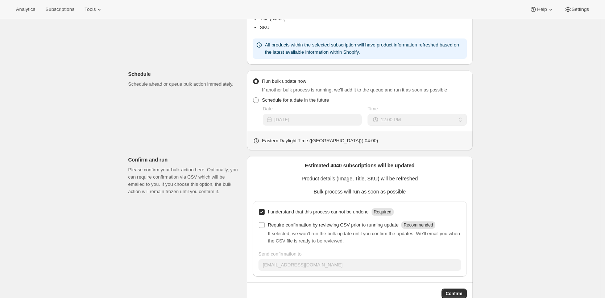
scroll to position [190, 0]
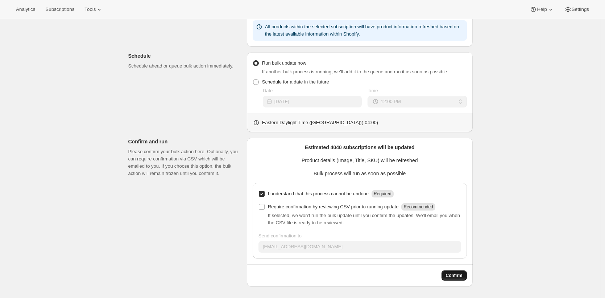
click at [457, 275] on span "Confirm" at bounding box center [454, 275] width 17 height 6
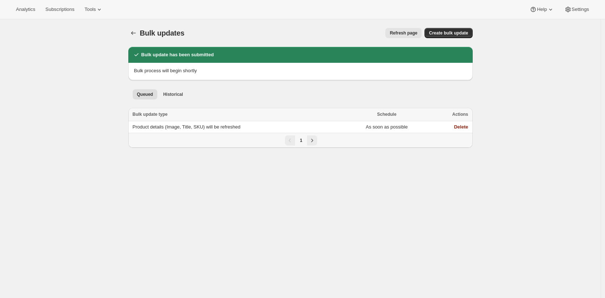
click at [63, 28] on div "Bulk updates. This page is ready Bulk updates Refresh page More actions Refresh…" at bounding box center [300, 168] width 601 height 298
